Goal: Find contact information: Find contact information

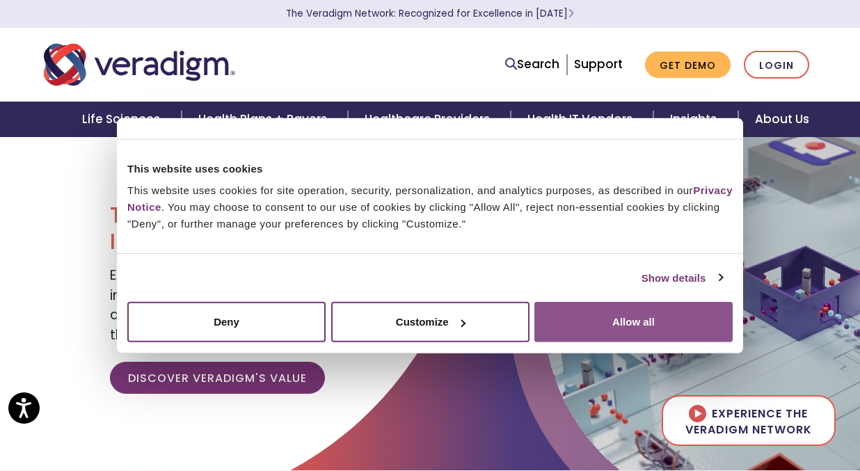
click at [624, 338] on button "Allow all" at bounding box center [634, 322] width 198 height 40
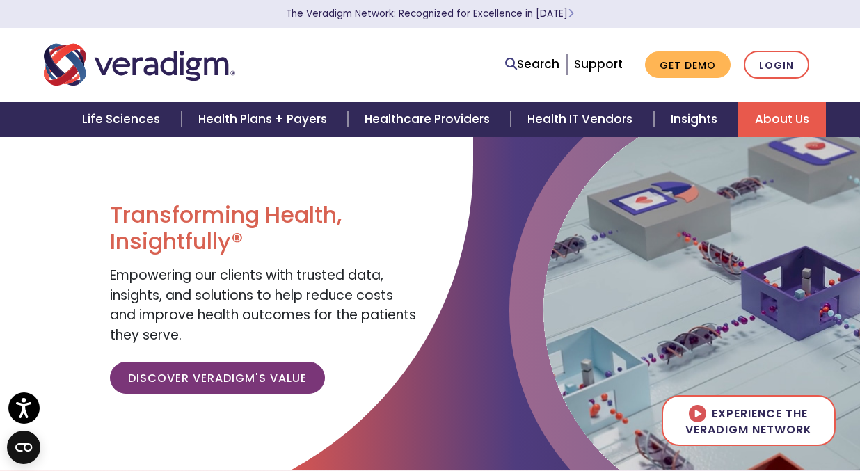
click at [776, 120] on link "About Us" at bounding box center [782, 119] width 88 height 35
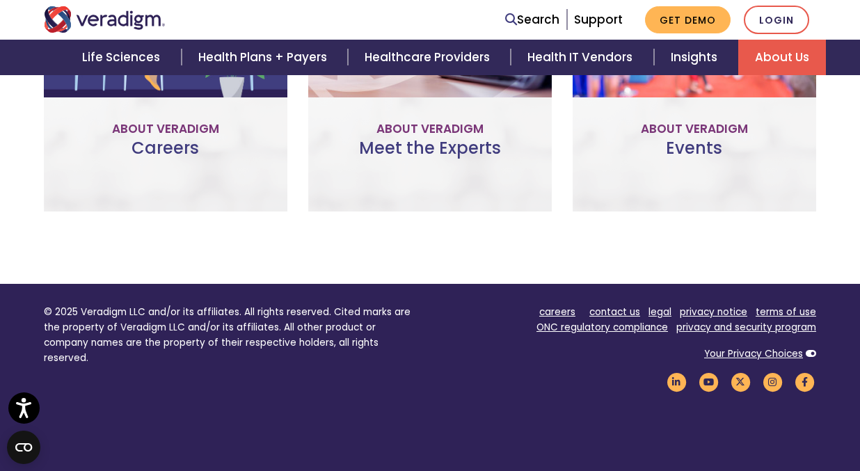
scroll to position [1164, 0]
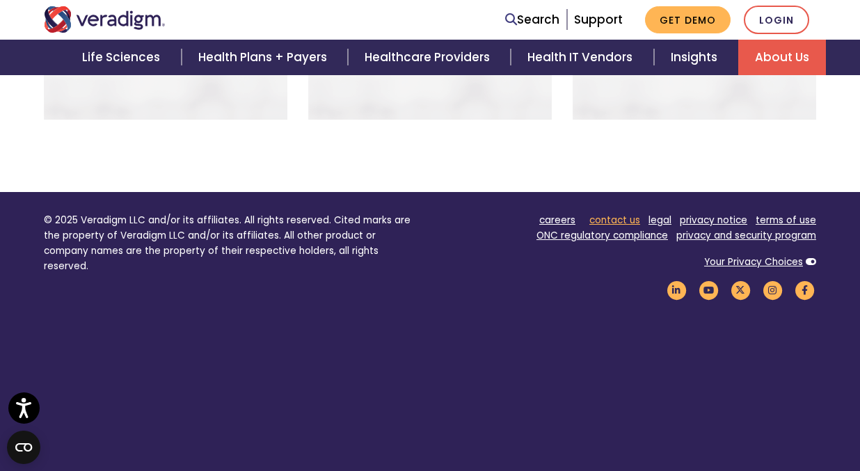
click at [631, 214] on link "contact us" at bounding box center [615, 220] width 51 height 13
